Goal: Information Seeking & Learning: Learn about a topic

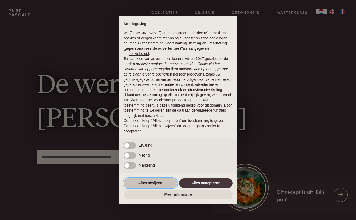
drag, startPoint x: 140, startPoint y: 186, endPoint x: 143, endPoint y: 182, distance: 5.3
click at [141, 186] on button "Alles afwijzen" at bounding box center [151, 182] width 54 height 9
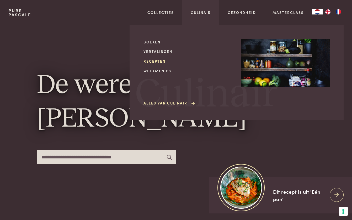
click at [159, 61] on link "Recepten" at bounding box center [188, 61] width 89 height 6
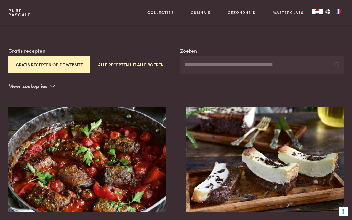
scroll to position [74, 0]
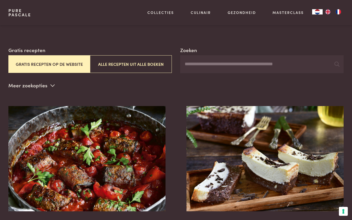
click at [32, 61] on button "Gratis recepten op de website" at bounding box center [49, 64] width 82 height 18
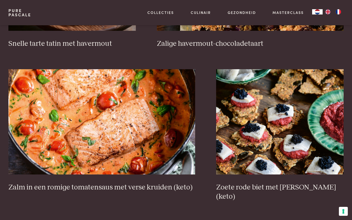
scroll to position [915, 0]
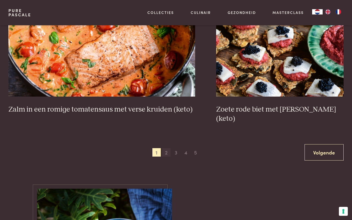
click at [168, 148] on span "2" at bounding box center [166, 152] width 8 height 8
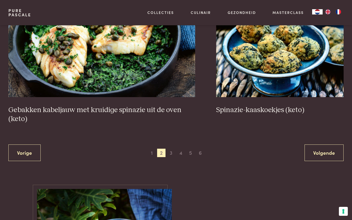
scroll to position [932, 0]
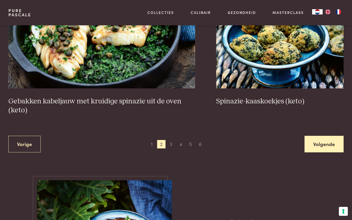
click at [325, 143] on link "Volgende" at bounding box center [324, 143] width 39 height 17
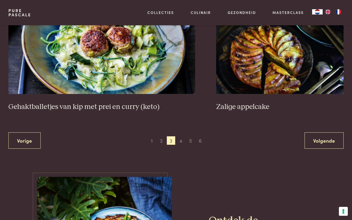
scroll to position [953, 0]
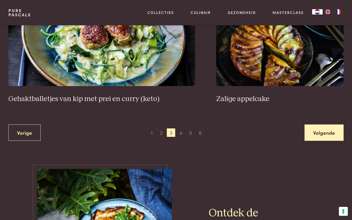
click at [312, 132] on link "Volgende" at bounding box center [324, 132] width 39 height 17
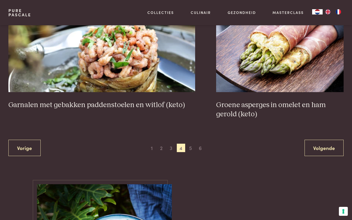
scroll to position [929, 0]
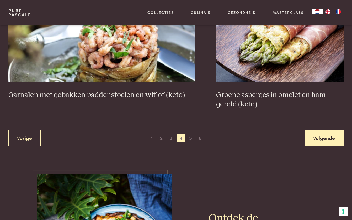
click at [323, 141] on link "Volgende" at bounding box center [324, 137] width 39 height 17
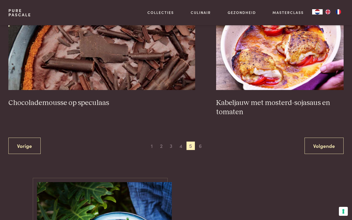
scroll to position [940, 0]
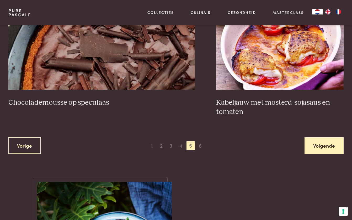
click at [318, 140] on link "Volgende" at bounding box center [324, 145] width 39 height 17
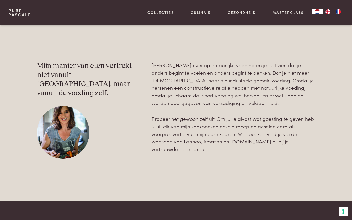
scroll to position [804, 0]
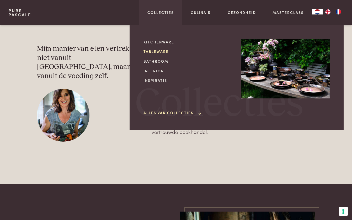
click at [155, 53] on link "Tableware" at bounding box center [188, 52] width 89 height 6
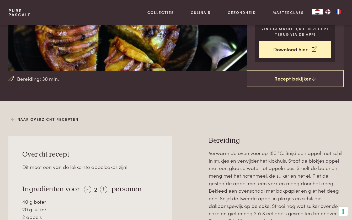
scroll to position [126, 0]
